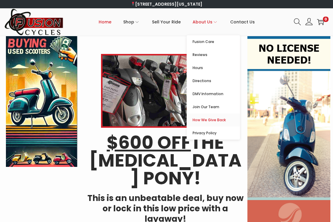
click at [207, 121] on span "How We Give Back" at bounding box center [215, 119] width 47 height 7
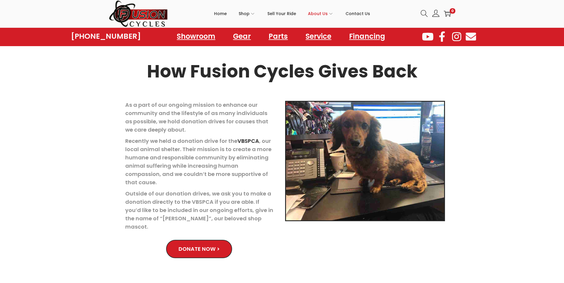
scroll to position [28, 0]
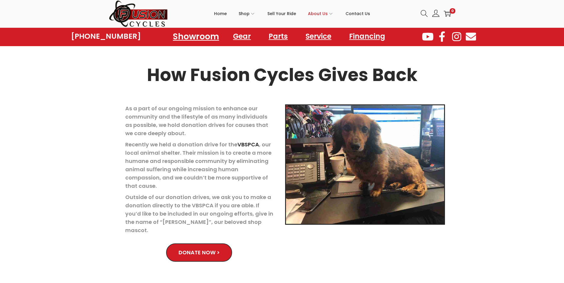
click at [194, 37] on link "Showroom" at bounding box center [196, 36] width 60 height 16
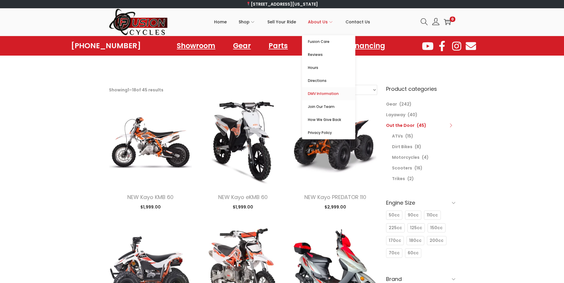
click at [324, 93] on span "DMV Information" at bounding box center [331, 93] width 47 height 7
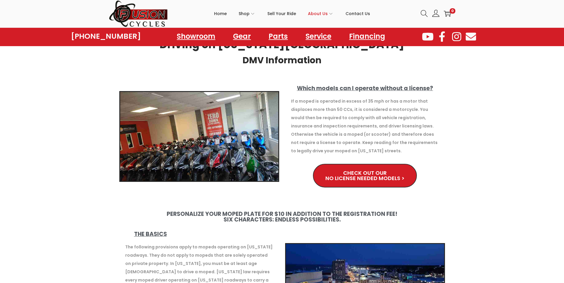
scroll to position [59, 0]
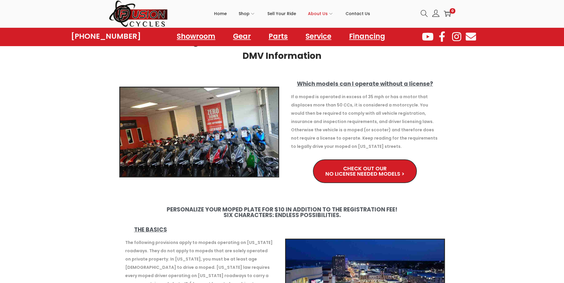
drag, startPoint x: 568, startPoint y: 126, endPoint x: 503, endPoint y: 92, distance: 73.7
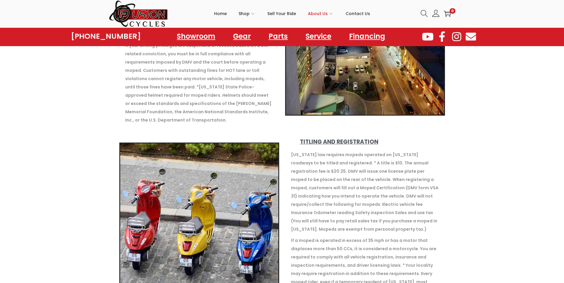
scroll to position [415, 0]
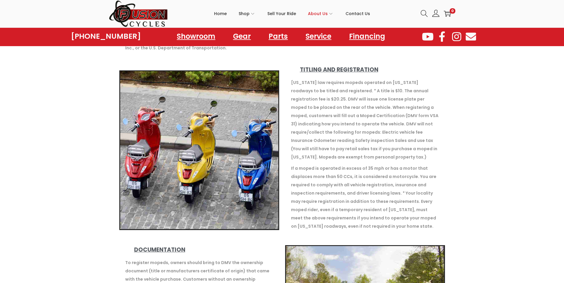
drag, startPoint x: 405, startPoint y: 161, endPoint x: 341, endPoint y: 159, distance: 64.3
click at [341, 164] on p "If a moped is operated in excess of 35 mph or has a motor that displaces more t…" at bounding box center [365, 197] width 148 height 66
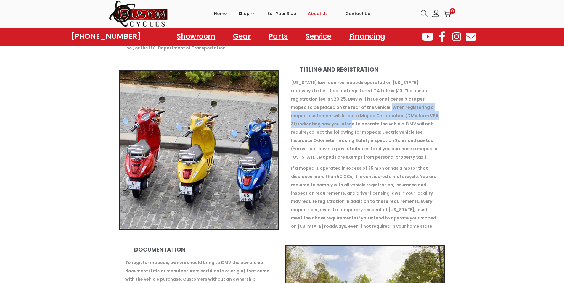
drag, startPoint x: 340, startPoint y: 99, endPoint x: 445, endPoint y: 105, distance: 105.0
click at [445, 105] on div "Virginia law requires mopeds operated on Virginia roadways to be titled and reg…" at bounding box center [365, 155] width 160 height 155
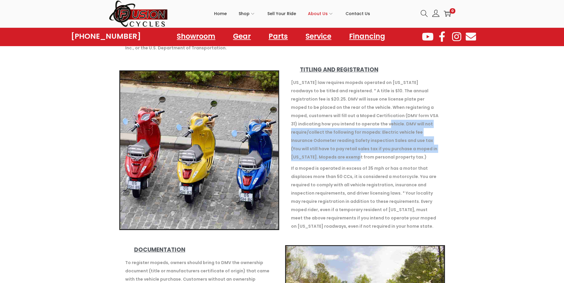
drag, startPoint x: 346, startPoint y: 117, endPoint x: 434, endPoint y: 140, distance: 90.4
click at [434, 140] on p "Virginia law requires mopeds operated on Virginia roadways to be titled and reg…" at bounding box center [365, 119] width 148 height 83
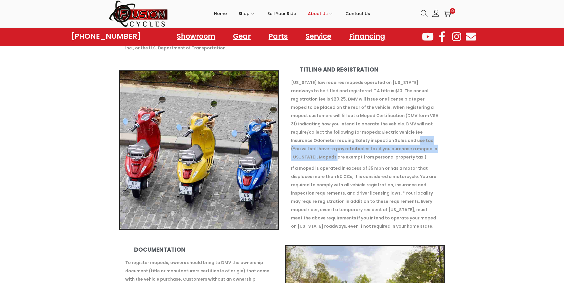
drag, startPoint x: 354, startPoint y: 133, endPoint x: 398, endPoint y: 138, distance: 43.9
click at [398, 138] on p "Virginia law requires mopeds operated on Virginia roadways to be titled and reg…" at bounding box center [365, 119] width 148 height 83
drag, startPoint x: 409, startPoint y: 131, endPoint x: 436, endPoint y: 137, distance: 27.5
click at [436, 137] on p "Virginia law requires mopeds operated on Virginia roadways to be titled and reg…" at bounding box center [365, 119] width 148 height 83
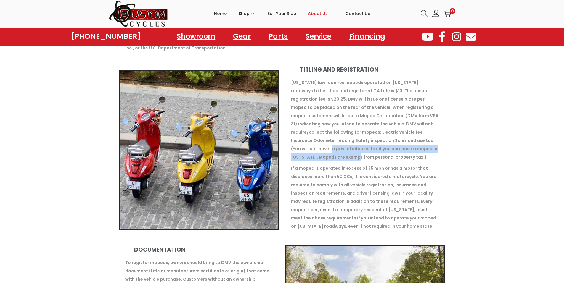
click at [436, 137] on p "Virginia law requires mopeds operated on Virginia roadways to be titled and reg…" at bounding box center [365, 119] width 148 height 83
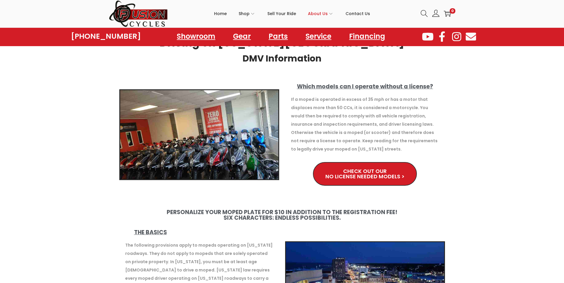
scroll to position [0, 0]
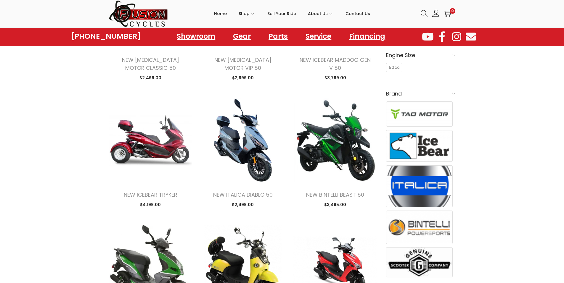
scroll to position [148, 0]
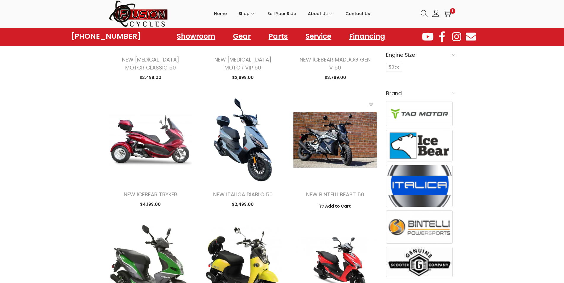
click at [317, 130] on img at bounding box center [335, 140] width 84 height 84
click at [312, 134] on img at bounding box center [335, 140] width 84 height 84
click at [324, 148] on img at bounding box center [335, 140] width 84 height 84
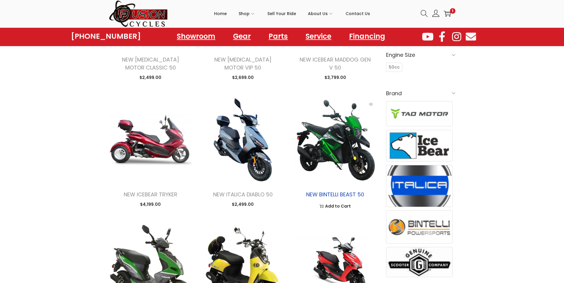
click at [327, 193] on link "NEW BINTELLI BEAST 50" at bounding box center [335, 194] width 58 height 7
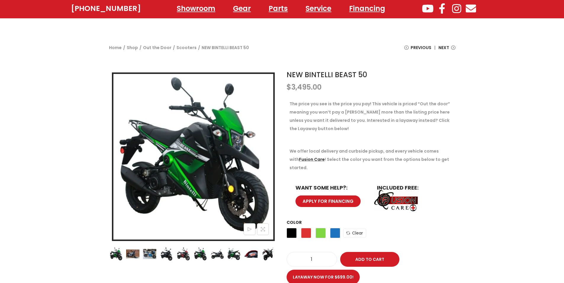
scroll to position [59, 0]
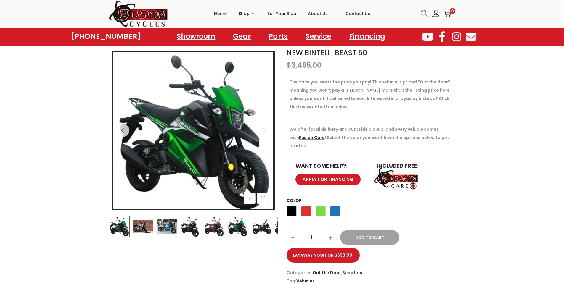
click at [264, 129] on icon "Next" at bounding box center [263, 130] width 3 height 5
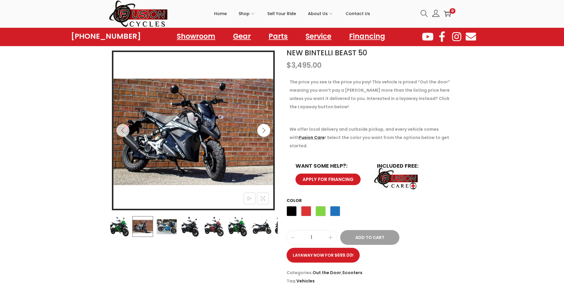
click at [264, 129] on icon "Next" at bounding box center [263, 130] width 3 height 5
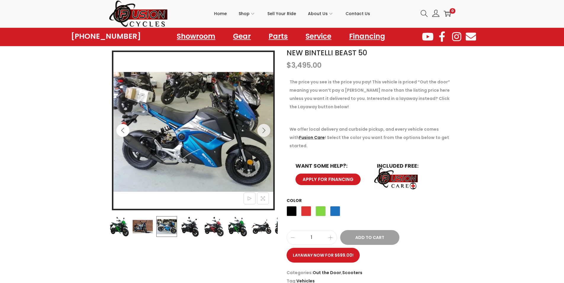
click at [122, 131] on icon "Previous" at bounding box center [123, 131] width 6 height 6
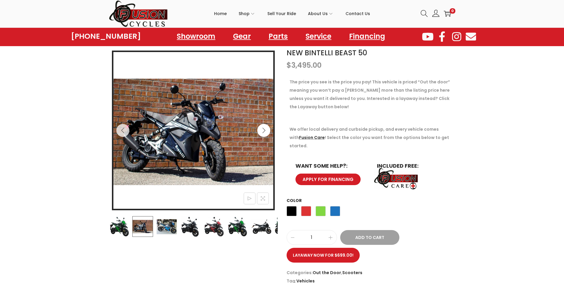
click at [261, 131] on icon "Next" at bounding box center [264, 131] width 6 height 6
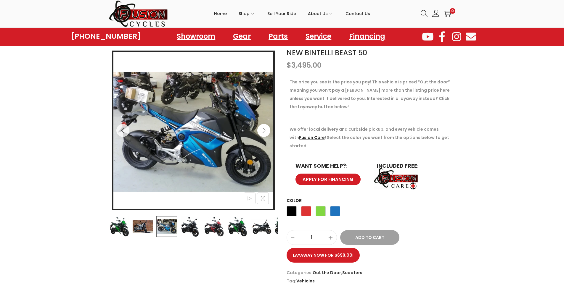
click at [261, 131] on icon "Next" at bounding box center [264, 131] width 6 height 6
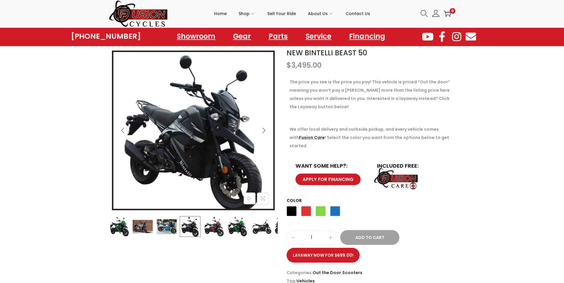
click at [261, 131] on icon "Next" at bounding box center [264, 131] width 6 height 6
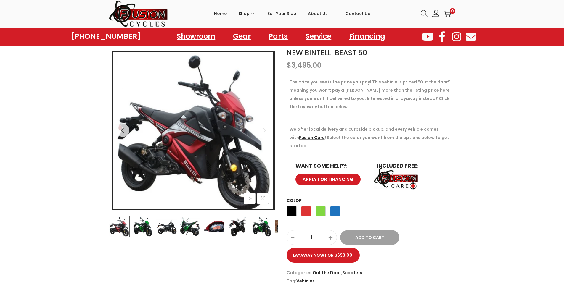
click at [261, 131] on icon "Next" at bounding box center [264, 131] width 6 height 6
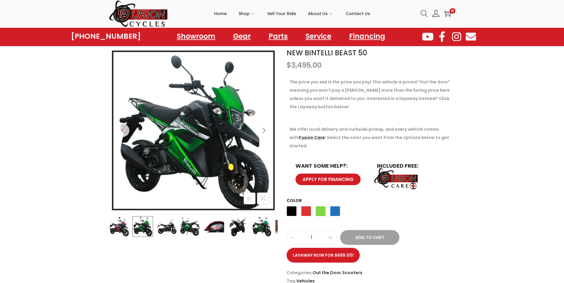
click at [261, 131] on icon "Next" at bounding box center [264, 131] width 6 height 6
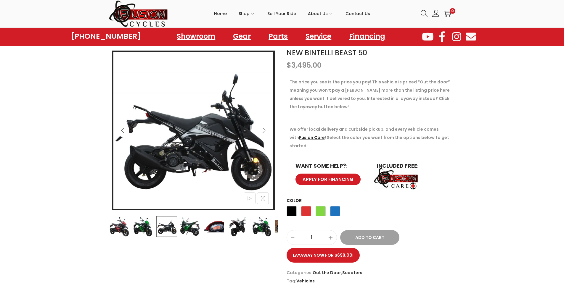
click at [123, 130] on icon "Previous" at bounding box center [123, 131] width 6 height 6
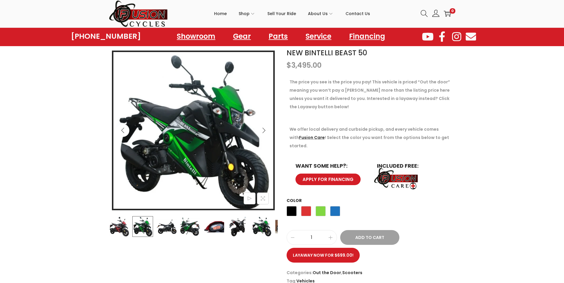
click at [123, 130] on icon "Previous" at bounding box center [123, 131] width 6 height 6
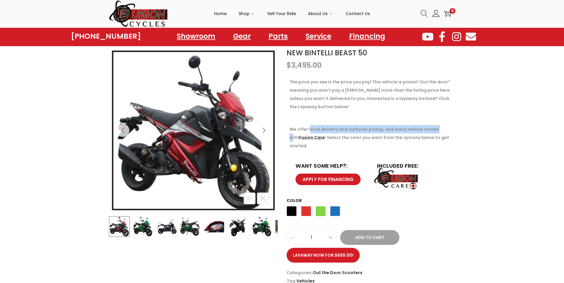
drag, startPoint x: 318, startPoint y: 132, endPoint x: 437, endPoint y: 129, distance: 119.1
click at [437, 129] on p "We offer local delivery and curbside pickup, and every vehicle comes with Fusio…" at bounding box center [371, 137] width 163 height 25
click at [295, 206] on span "Black" at bounding box center [292, 211] width 10 height 10
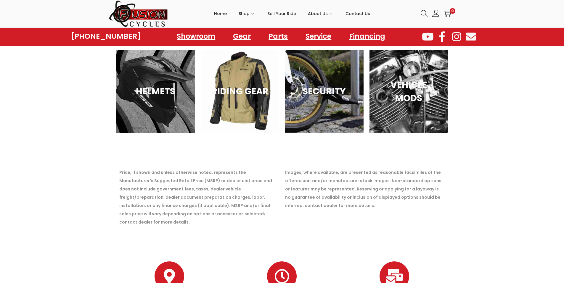
scroll to position [800, 0]
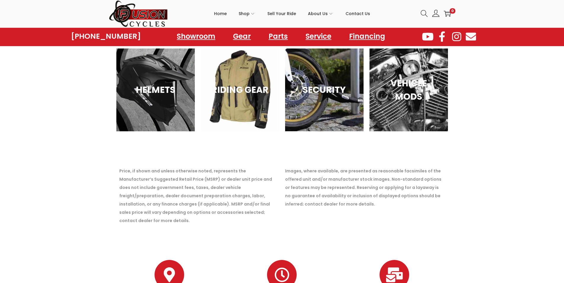
drag, startPoint x: 73, startPoint y: 231, endPoint x: 60, endPoint y: 233, distance: 13.8
click at [60, 248] on section at bounding box center [282, 254] width 564 height 12
drag, startPoint x: 199, startPoint y: 164, endPoint x: 240, endPoint y: 163, distance: 40.6
click at [240, 167] on p "Price, if shown and unless otherwise noted, represents the Manufacturer’s Sugge…" at bounding box center [199, 196] width 160 height 58
click at [230, 172] on p "Price, if shown and unless otherwise noted, represents the Manufacturer’s Sugge…" at bounding box center [199, 196] width 160 height 58
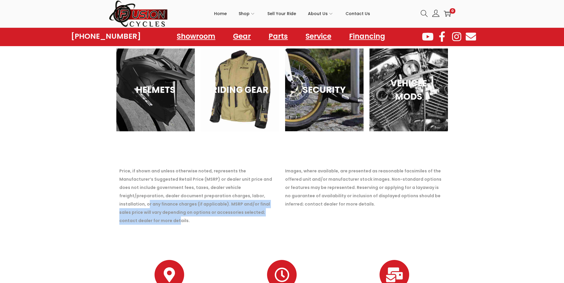
drag, startPoint x: 230, startPoint y: 182, endPoint x: 230, endPoint y: 194, distance: 11.8
click at [230, 194] on p "Price, if shown and unless otherwise noted, represents the Manufacturer’s Sugge…" at bounding box center [199, 196] width 160 height 58
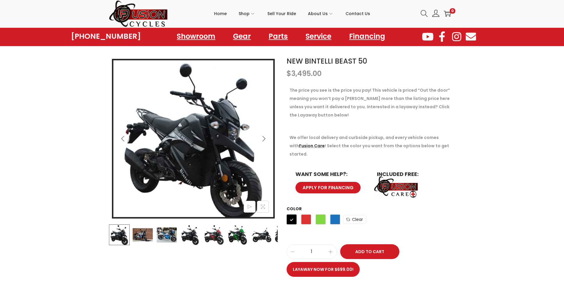
scroll to position [0, 0]
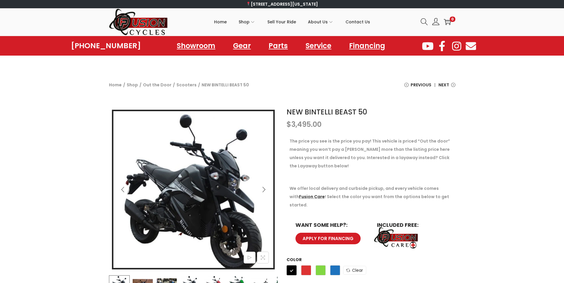
drag, startPoint x: 394, startPoint y: 151, endPoint x: 388, endPoint y: 148, distance: 6.8
click at [388, 148] on p "The price you see is the price you pay! This vehicle is priced “Out the door” m…" at bounding box center [371, 153] width 163 height 33
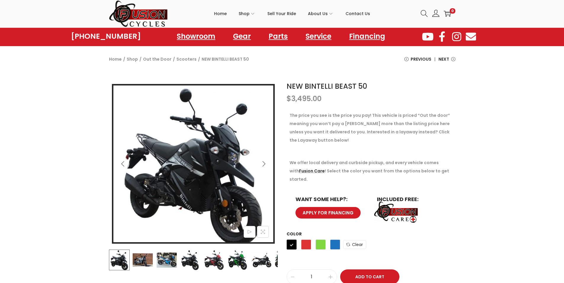
scroll to position [30, 0]
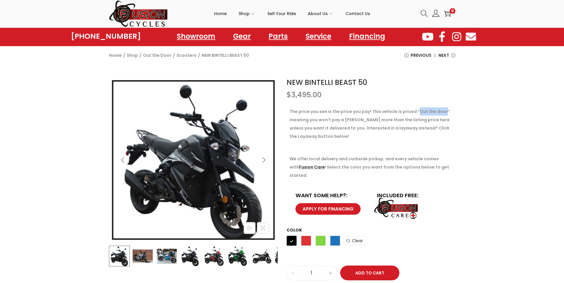
drag, startPoint x: 418, startPoint y: 112, endPoint x: 444, endPoint y: 113, distance: 26.1
click at [444, 113] on p "The price you see is the price you pay! This vehicle is priced “Out the door” m…" at bounding box center [371, 123] width 163 height 33
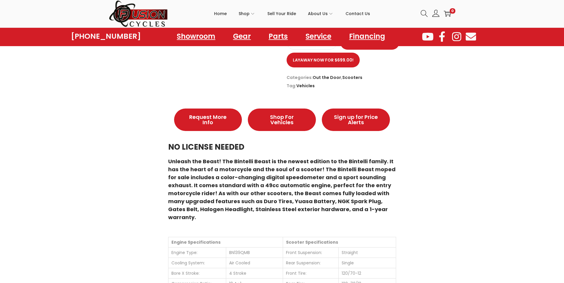
scroll to position [267, 0]
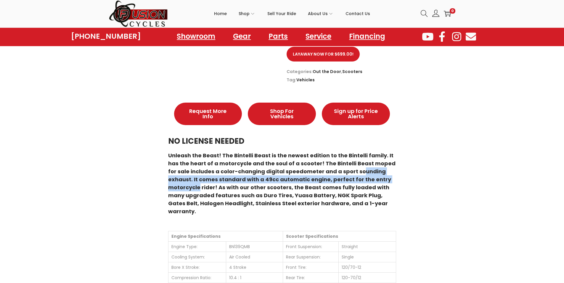
drag, startPoint x: 353, startPoint y: 162, endPoint x: 406, endPoint y: 174, distance: 54.4
click at [406, 174] on div "Description Description Request More Info Shop For Vehicles Sign up for Price A…" at bounding box center [282, 231] width 346 height 289
click at [405, 174] on div "Description Description Request More Info Shop For Vehicles Sign up for Price A…" at bounding box center [282, 231] width 346 height 289
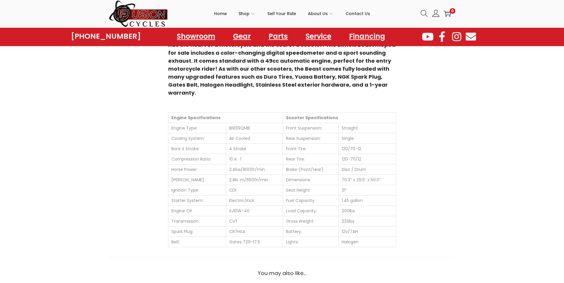
scroll to position [385, 0]
drag, startPoint x: 230, startPoint y: 153, endPoint x: 267, endPoint y: 151, distance: 38.0
click at [267, 165] on td "2.4kw/8000r/min" at bounding box center [254, 170] width 57 height 10
click at [420, 153] on div "Description Description Request More Info Shop For Vehicles Sign up for Price A…" at bounding box center [282, 113] width 346 height 289
drag, startPoint x: 443, startPoint y: 142, endPoint x: 405, endPoint y: 126, distance: 40.8
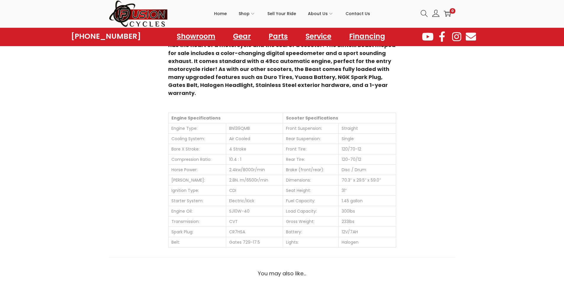
click at [407, 123] on div "Description Description Request More Info Shop For Vehicles Sign up for Price A…" at bounding box center [282, 113] width 346 height 289
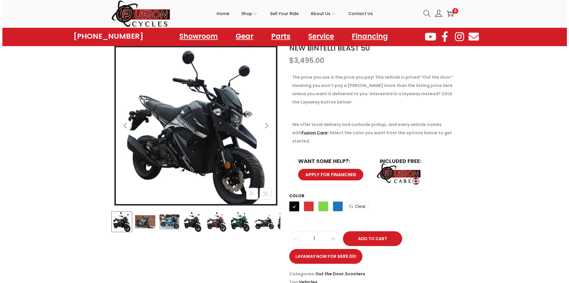
scroll to position [59, 0]
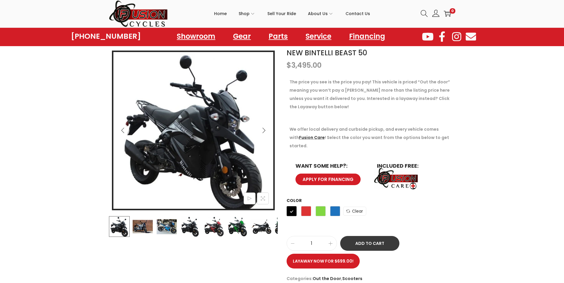
click at [389, 238] on button "Add to Cart" at bounding box center [369, 243] width 59 height 15
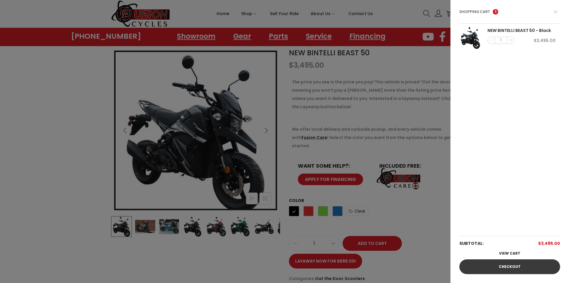
click at [502, 270] on link "Checkout" at bounding box center [509, 267] width 101 height 15
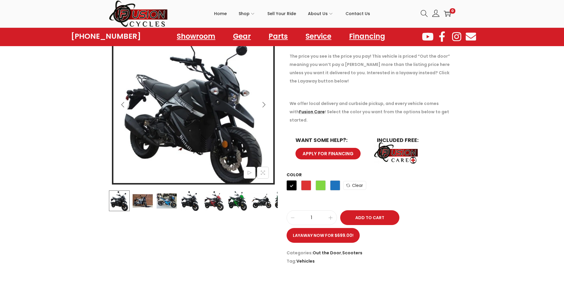
scroll to position [89, 0]
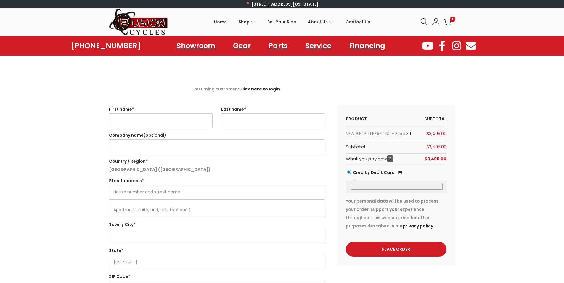
select select "VA"
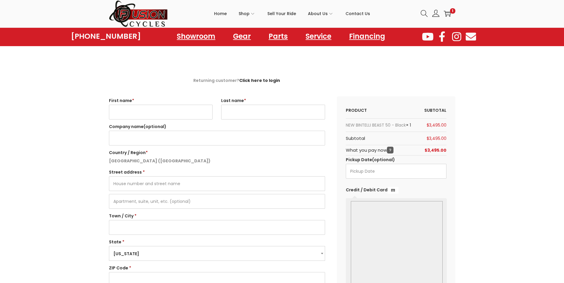
scroll to position [30, 0]
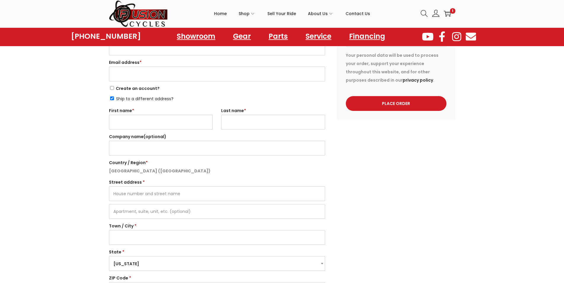
click at [129, 100] on span "Ship to a different address?" at bounding box center [144, 99] width 57 height 6
click at [114, 100] on input "Ship to a different address?" at bounding box center [112, 99] width 4 height 4
checkbox input "false"
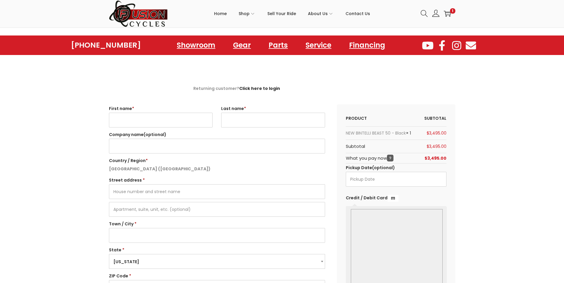
scroll to position [0, 0]
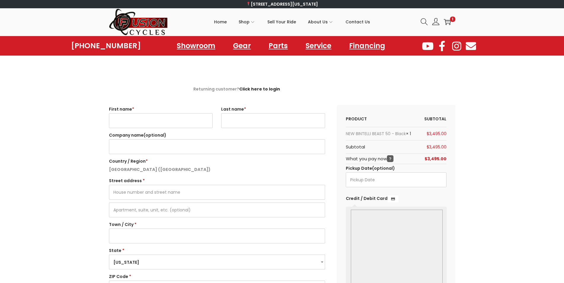
click at [400, 147] on tr "Subtotal $ 3,495.00" at bounding box center [396, 147] width 101 height 13
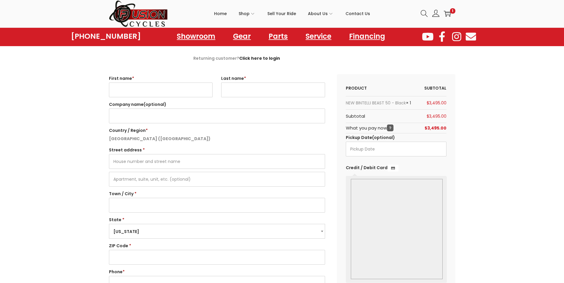
scroll to position [30, 0]
click at [125, 92] on input "First name *" at bounding box center [161, 91] width 104 height 15
type input "[PERSON_NAME]"
click at [244, 93] on input "Last name *" at bounding box center [273, 91] width 104 height 15
type input "[PERSON_NAME]"
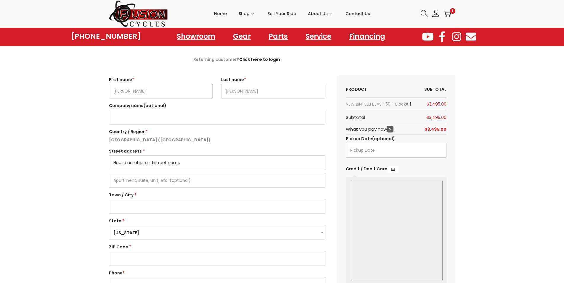
click at [140, 162] on input "Street address *" at bounding box center [217, 162] width 216 height 15
type input "[STREET_ADDRESS][PERSON_NAME]"
click at [154, 208] on input "Town / City *" at bounding box center [217, 206] width 216 height 15
type input "[GEOGRAPHIC_DATA]"
click at [366, 132] on th "What you pay now ?" at bounding box center [370, 129] width 48 height 10
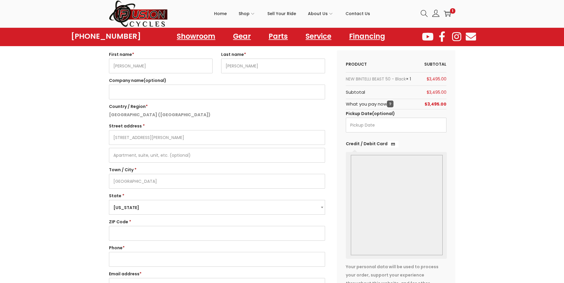
scroll to position [59, 0]
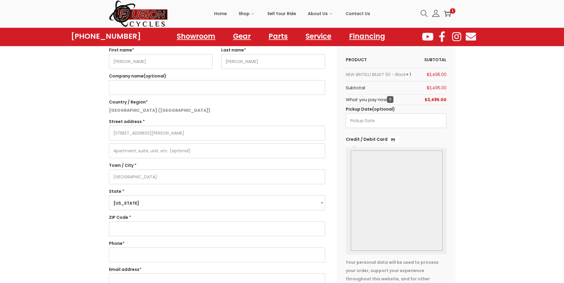
click at [133, 229] on input "ZIP Code *" at bounding box center [217, 229] width 216 height 15
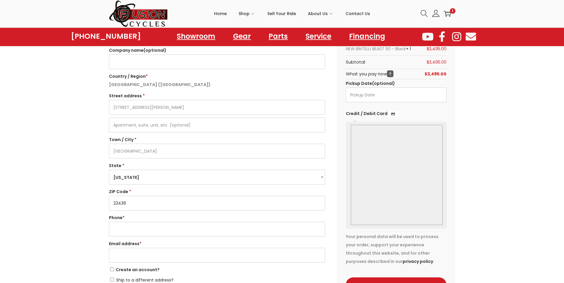
scroll to position [89, 0]
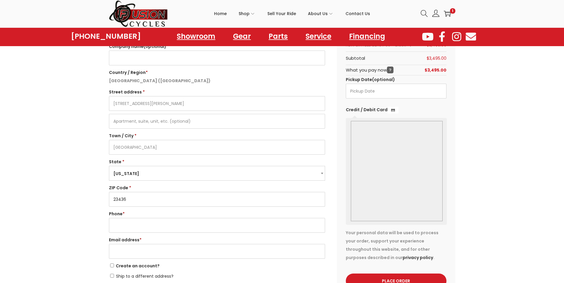
type input "23436"
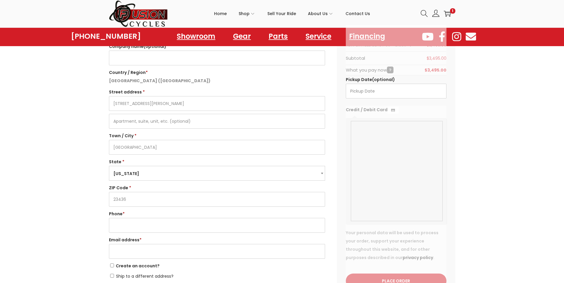
click at [133, 229] on input "Phone *" at bounding box center [217, 225] width 216 height 15
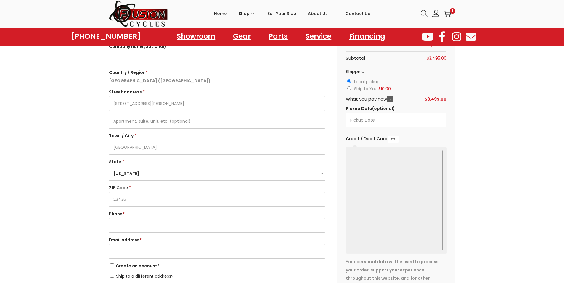
click at [349, 89] on input "Ship to You: $ 10.00" at bounding box center [349, 88] width 4 height 4
radio input "true"
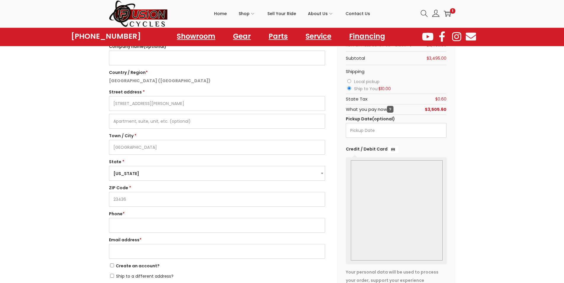
drag, startPoint x: 543, startPoint y: 126, endPoint x: 539, endPoint y: 129, distance: 4.8
drag, startPoint x: 539, startPoint y: 129, endPoint x: 498, endPoint y: 102, distance: 48.9
click at [498, 102] on div "Returning customer? Click here to login If you have shopped with us before, ple…" at bounding box center [282, 168] width 564 height 344
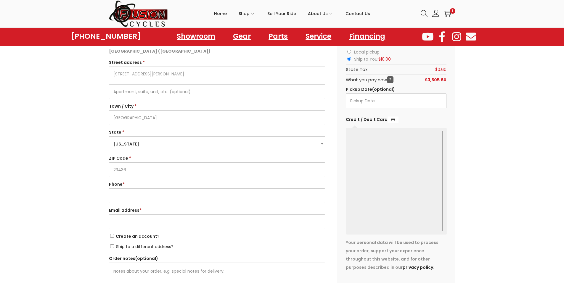
click at [141, 192] on input "Phone *" at bounding box center [217, 196] width 216 height 15
drag, startPoint x: 161, startPoint y: 196, endPoint x: 104, endPoint y: 200, distance: 57.0
click at [104, 200] on div "Returning customer? Click here to login If you have shopped with us before, ple…" at bounding box center [282, 139] width 564 height 344
click at [156, 200] on input "3462522889" at bounding box center [217, 196] width 216 height 15
type input "3462522889"
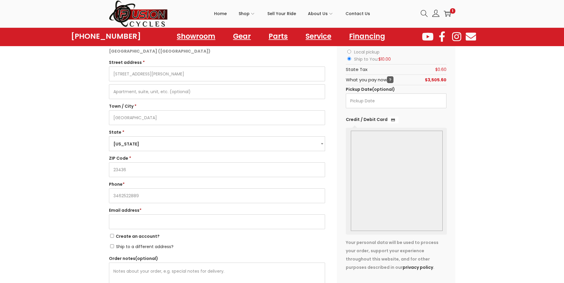
click at [137, 229] on input "Email address *" at bounding box center [217, 222] width 216 height 15
drag, startPoint x: 126, startPoint y: 228, endPoint x: 57, endPoint y: 228, distance: 68.4
type input "crecencioantunez@gmail.com"
drag, startPoint x: 57, startPoint y: 228, endPoint x: 24, endPoint y: 202, distance: 42.4
click at [24, 202] on div "Returning customer? Click here to login If you have shopped with us before, ple…" at bounding box center [282, 139] width 564 height 344
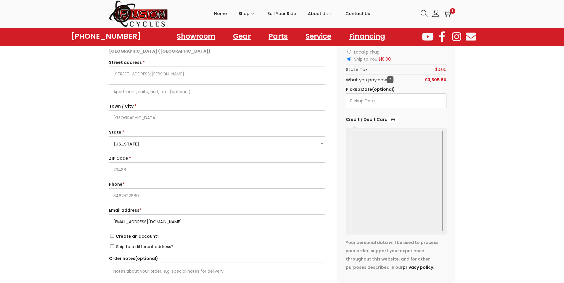
click at [195, 223] on input "crecencioantunez@gmail.com" at bounding box center [217, 222] width 216 height 15
drag, startPoint x: 114, startPoint y: 224, endPoint x: 190, endPoint y: 225, distance: 76.4
click at [185, 225] on input "crecencioantunez@gmail.com" at bounding box center [217, 222] width 216 height 15
click at [190, 225] on input "crecencioantunez@gmail.com" at bounding box center [217, 222] width 216 height 15
drag, startPoint x: 120, startPoint y: 226, endPoint x: 134, endPoint y: 228, distance: 13.7
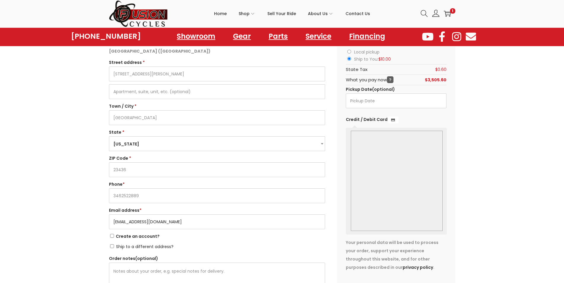
click at [134, 228] on input "crecencioantunez@gmail.com" at bounding box center [217, 222] width 216 height 15
click at [189, 226] on input "crecencioantunez@gmail.com" at bounding box center [217, 222] width 216 height 15
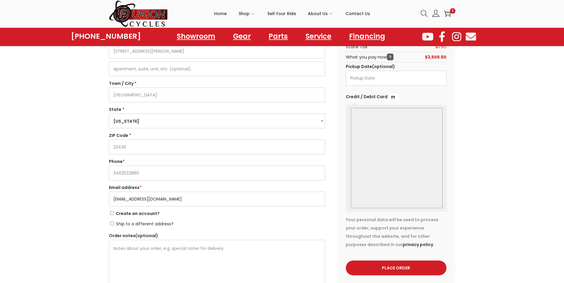
scroll to position [148, 0]
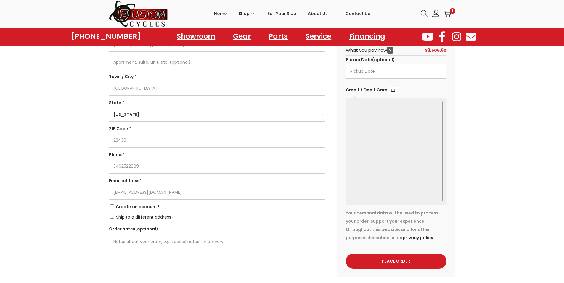
click at [115, 216] on label "Ship to a different address?" at bounding box center [141, 217] width 65 height 6
click at [114, 216] on input "Ship to a different address?" at bounding box center [112, 217] width 4 height 4
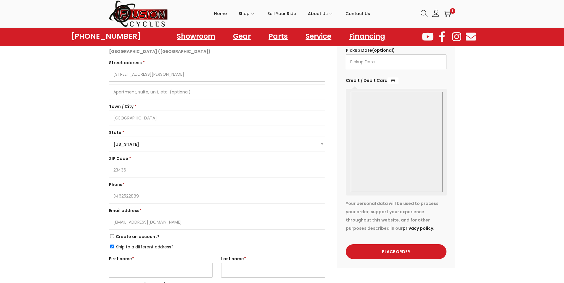
scroll to position [118, 0]
click at [110, 248] on input "Ship to a different address?" at bounding box center [112, 247] width 4 height 4
checkbox input "false"
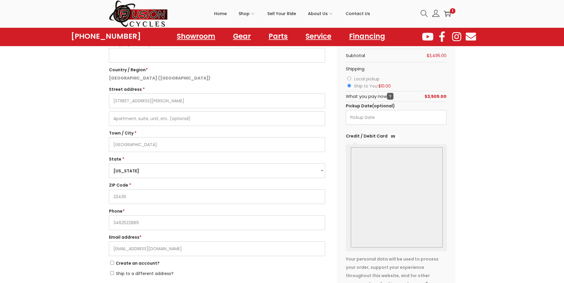
scroll to position [89, 0]
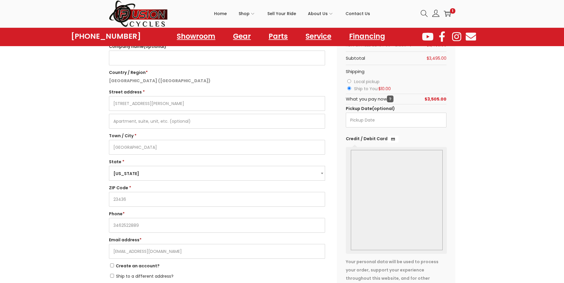
click at [349, 88] on input "Ship to You: $ 10.00" at bounding box center [349, 88] width 4 height 4
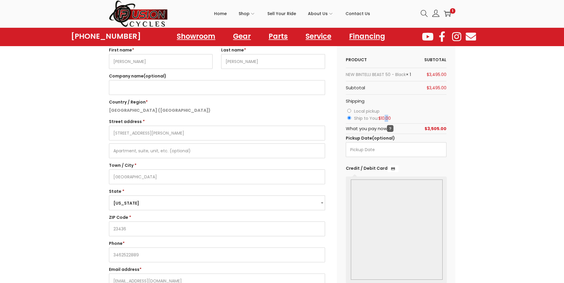
drag, startPoint x: 386, startPoint y: 118, endPoint x: 390, endPoint y: 118, distance: 4.1
click at [390, 118] on bdi "$ 10.00" at bounding box center [384, 118] width 12 height 6
click at [408, 119] on li "Ship to You: $ 10.00" at bounding box center [396, 118] width 101 height 7
click at [493, 159] on div "Returning customer? Click here to login If you have shopped with us before, ple…" at bounding box center [282, 198] width 564 height 344
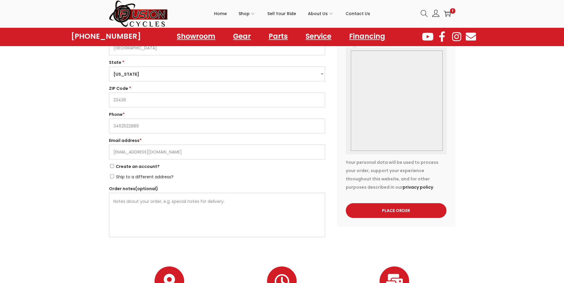
scroll to position [207, 0]
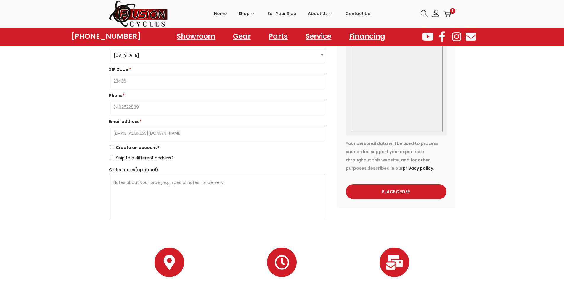
click at [112, 147] on input "Create an account?" at bounding box center [112, 147] width 4 height 4
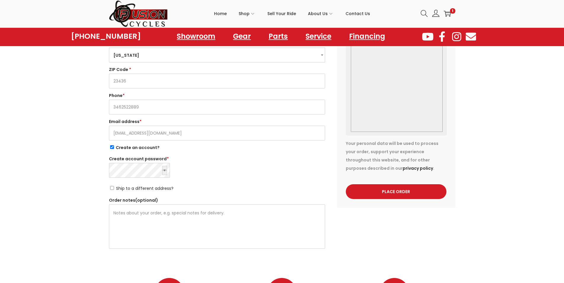
click at [113, 147] on input "Create an account?" at bounding box center [112, 147] width 4 height 4
checkbox input "false"
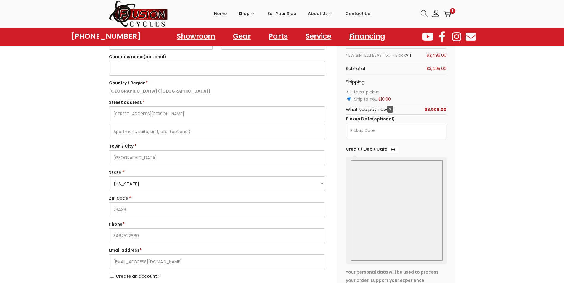
scroll to position [30, 0]
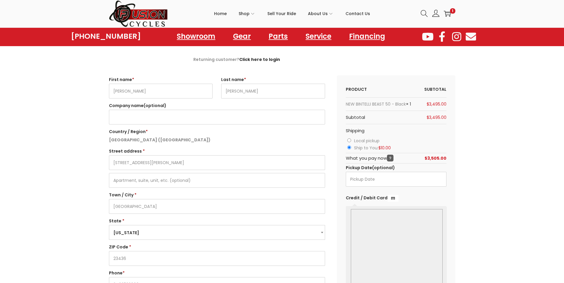
click at [365, 141] on label "Local pickup" at bounding box center [366, 141] width 25 height 6
click at [351, 141] on input "Local pickup" at bounding box center [349, 141] width 4 height 4
radio input "true"
click at [350, 147] on input "Ship to You: $ 10.00" at bounding box center [349, 148] width 4 height 4
radio input "true"
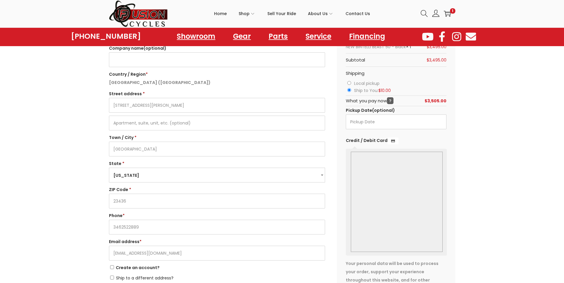
scroll to position [89, 0]
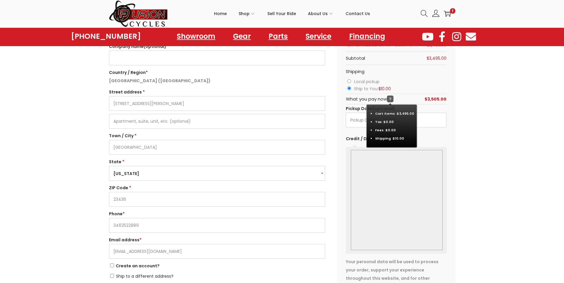
click at [389, 100] on span "?" at bounding box center [390, 99] width 7 height 7
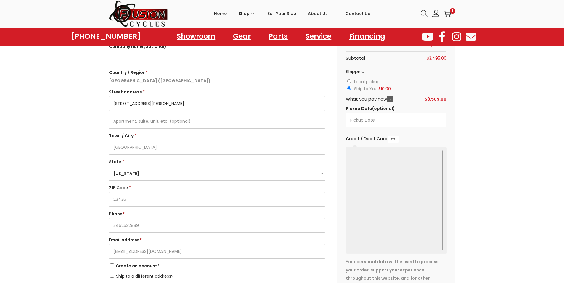
click at [166, 106] on input "1920 Hobson Drive" at bounding box center [217, 103] width 216 height 15
click at [143, 148] on input "Suffolk" at bounding box center [217, 147] width 216 height 15
click at [137, 199] on input "23436" at bounding box center [217, 199] width 216 height 15
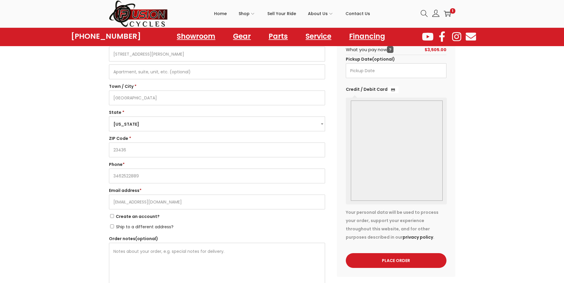
scroll to position [148, 0]
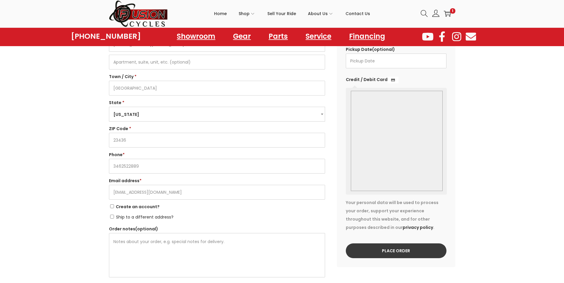
click at [395, 252] on button "Place order" at bounding box center [396, 251] width 101 height 15
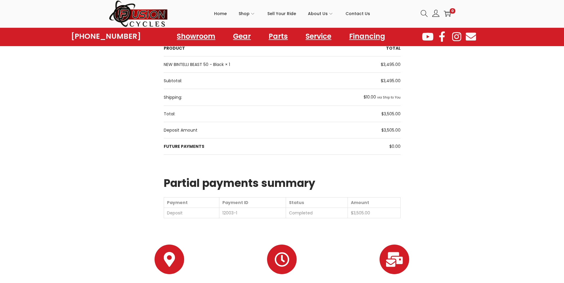
scroll to position [128, 0]
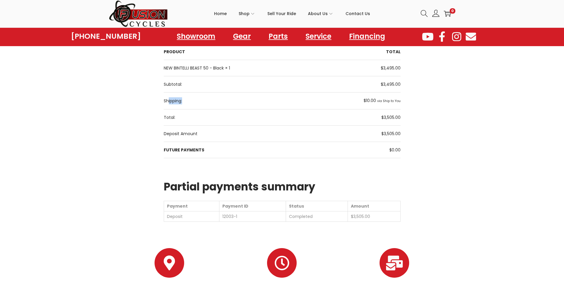
drag, startPoint x: 176, startPoint y: 101, endPoint x: 200, endPoint y: 100, distance: 24.3
click at [200, 100] on th "Shipping:" at bounding box center [240, 101] width 152 height 17
drag, startPoint x: 212, startPoint y: 134, endPoint x: 389, endPoint y: 124, distance: 176.8
click at [389, 124] on tfoot "Subtotal: $ 3,495.00 Shipping: $ 10.00 via Ship to You Total: $ 3,505.00 Deposi…" at bounding box center [282, 117] width 237 height 82
click at [387, 129] on td "$ 3,505.00" at bounding box center [358, 134] width 85 height 16
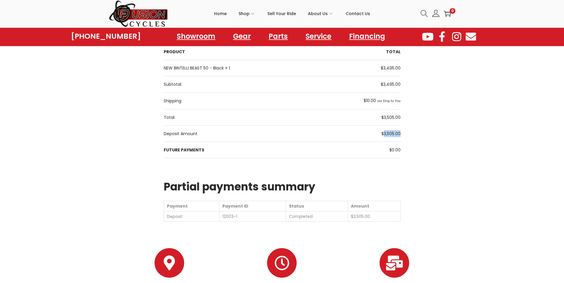
drag, startPoint x: 384, startPoint y: 132, endPoint x: 400, endPoint y: 132, distance: 16.6
click at [400, 132] on span "$ 3,505.00" at bounding box center [390, 134] width 19 height 6
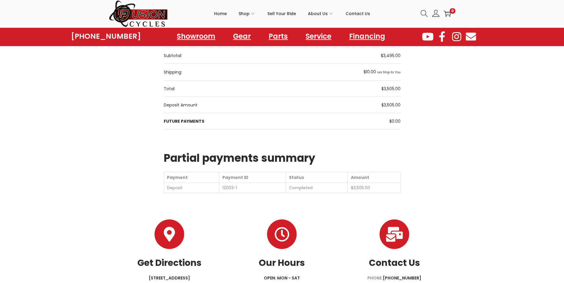
scroll to position [187, 0]
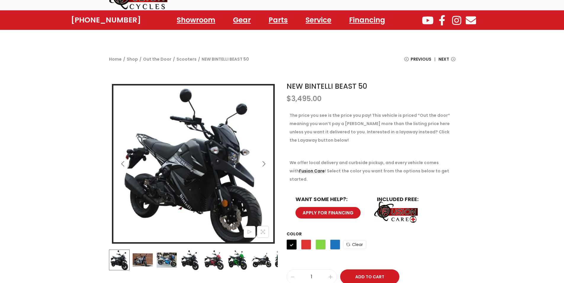
scroll to position [30, 0]
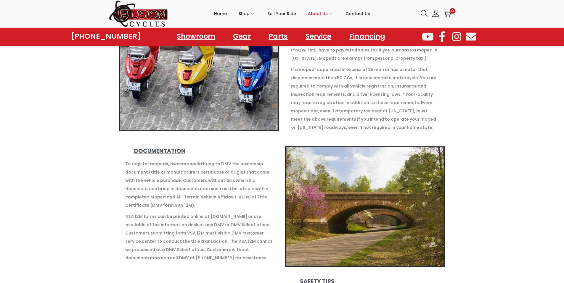
scroll to position [533, 0]
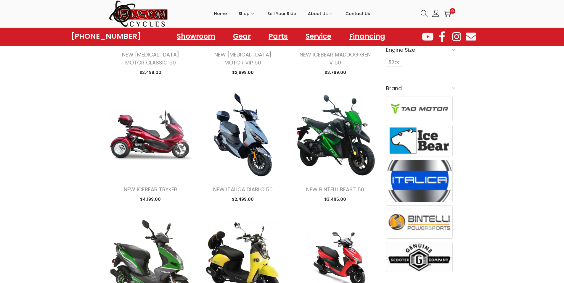
scroll to position [148, 0]
